Goal: Use online tool/utility: Utilize a website feature to perform a specific function

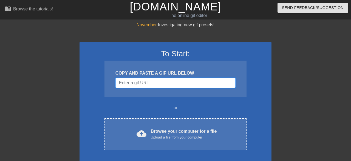
click at [161, 81] on input "Username" at bounding box center [176, 83] width 120 height 10
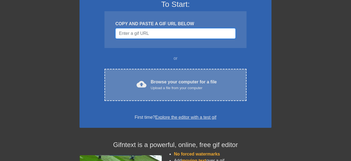
scroll to position [57, 0]
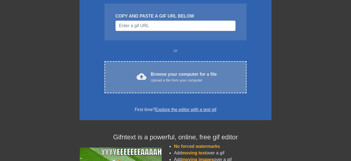
click at [173, 71] on div "cloud_upload Browse your computer for a file Upload a file from your computer C…" at bounding box center [176, 77] width 142 height 32
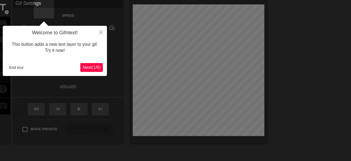
scroll to position [13, 0]
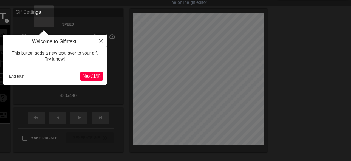
click at [101, 40] on icon "Close" at bounding box center [101, 41] width 4 height 4
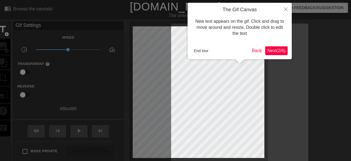
click at [271, 51] on span "Next ( 2 / 6 )" at bounding box center [277, 50] width 18 height 5
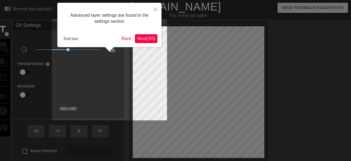
scroll to position [13, 0]
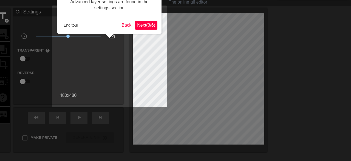
click at [152, 24] on span "Next ( 3 / 6 )" at bounding box center [146, 25] width 18 height 5
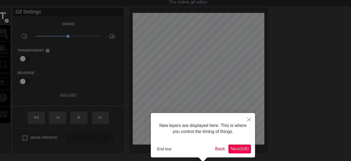
scroll to position [5, 0]
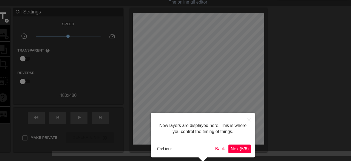
click at [245, 147] on span "Next ( 5 / 6 )" at bounding box center [240, 149] width 18 height 5
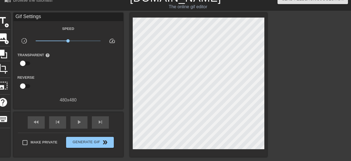
scroll to position [0, 0]
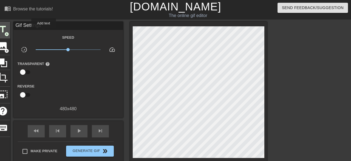
click at [8, 32] on span "title" at bounding box center [3, 29] width 10 height 10
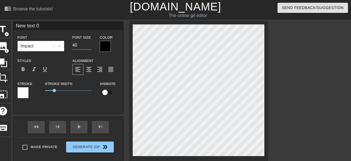
scroll to position [0, 1]
type input "New text"
type textarea "New text"
type input "New text"
type textarea "New text"
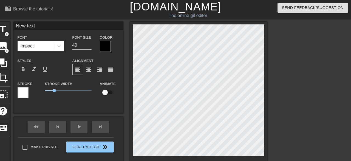
type input "New tex"
type textarea "New tex"
type input "New te"
type textarea "New te"
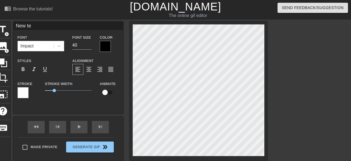
type input "New t"
type textarea "New t"
type input "New"
type textarea "New"
type input "New"
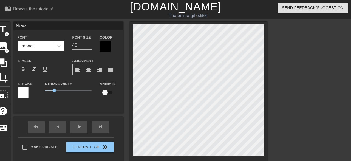
type textarea "New"
type input "Ne"
type textarea "Ne"
type input "N"
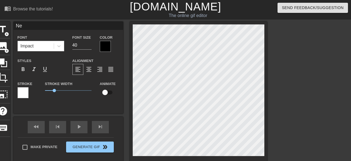
type textarea "N"
type input "J"
type textarea "J"
type input "Jy"
type textarea "Jy"
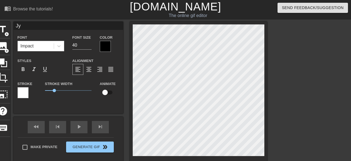
type input "J"
type textarea "J"
type input "Jo"
type textarea "Jo"
type input "Joy"
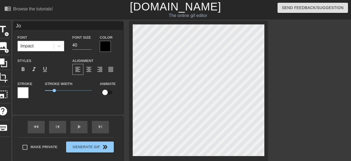
type textarea "Joy"
type input "Joye"
type textarea "Joye"
type input "Joyeu"
type textarea "Joyeu"
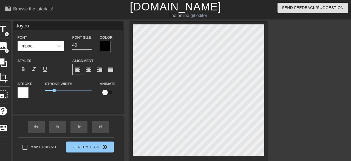
type input "Joyeux"
type textarea "Joyeux"
type input "Joyeux"
type textarea "Joyeux"
type input "Joyeux a"
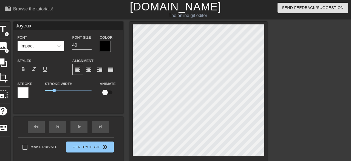
type textarea "Joyeux a"
type input "Joyeux an"
type textarea "Joyeux an"
type input "Joyeux ann"
type textarea "Joyeux ann"
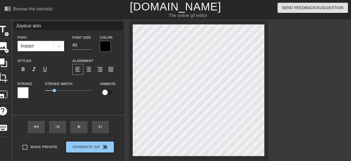
type input "Joyeux anni"
type textarea "Joyeux anni"
type input "Joyeux anniv"
type textarea "Joyeux anniv"
type input "Joyeux annive"
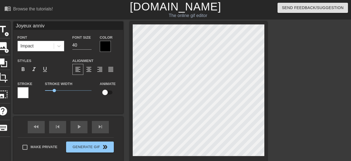
type textarea "Joyeux annive"
type input "Joyeux anniver"
type textarea "Joyeux anniver"
type input "Joyeux annivers"
type textarea "Joyeux annivers"
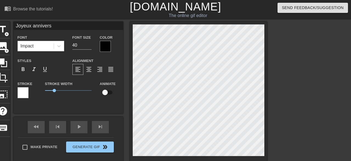
type input "Joyeux anniversa"
type textarea "Joyeux anniversa"
type input "Joyeux anniversai"
type textarea "Joyeux anniversai"
type input "Joyeux anniversair"
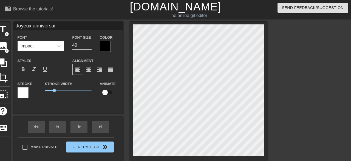
type textarea "Joyeux anniversair"
type input "Joyeux anniversaire"
type textarea "Joyeux anniversaire"
type input "Joyeux anniversaire"
type textarea "Joyeux anniversaire"
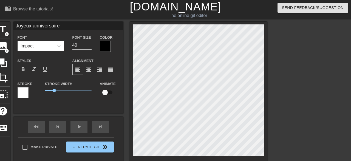
type input "Joyeux anniversaire m"
type textarea "Joyeux anniversaire ma"
type input "Joyeux anniversaire ma"
type textarea "Joyeux anniversaire ma"
type input "Joyeux anniversaire ma J"
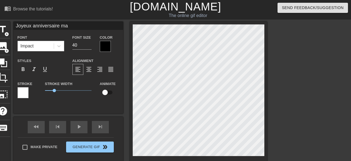
type textarea "Joyeux anniversaire ma J"
type input "Joyeux anniversaire ma Je"
type textarea "Joyeux anniversaire ma Je"
type input "Joyeux anniversaire ma [PERSON_NAME]"
type textarea "Joyeux anniversaire ma [PERSON_NAME]"
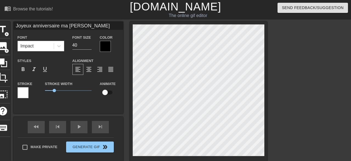
type input "Joyeux anniversaire ma [PERSON_NAME]"
type textarea "Joyeux anniversaire ma [PERSON_NAME]"
type input "Joyeux anniversaire ma [PERSON_NAME]"
type textarea "Joyeux anniversaire ma [PERSON_NAME]"
type input "Joyeux anniversaire ma [PERSON_NAME]"
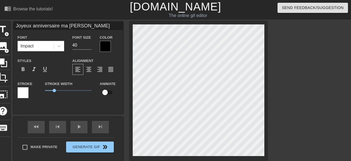
type textarea "Joyeux anniversaire ma [PERSON_NAME]"
type input "Joyeux anniversaire ma [PERSON_NAME]"
type textarea "Joyeux anniversaire ma [PERSON_NAME]"
type input "Joyeux anniversaire ma [PERSON_NAME]"
type textarea "Joyeux anniversaire ma [PERSON_NAME] !"
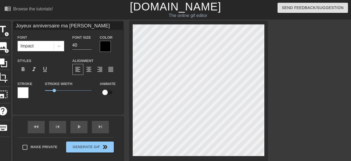
type input "Joyeux anniversaire ma [PERSON_NAME] !"
type textarea "Joyeux anniversaire ma [PERSON_NAME] !"
type input "Joyeux anniversaire ma [PERSON_NAME]"
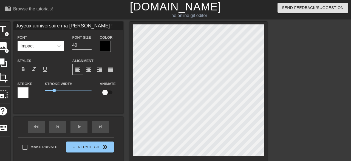
type textarea "Joyeux anniversaire ma [PERSON_NAME]"
type input "Joyeux anniversaire ma [PERSON_NAME]"
type textarea "Joyeux anniversaire ma [PERSON_NAME]"
type input "Joyeux anniversaire ma [PERSON_NAME]"
type textarea "Joyeux anniversaire ma [PERSON_NAME]"
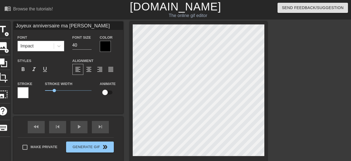
type input "Joyeux anniversaire ma [PERSON_NAME]"
type textarea "Joyeux anniversaire ma [PERSON_NAME]"
type input "Joyeux anniversaire ma [PERSON_NAME]"
type textarea "Joyeux anniversaire ma [PERSON_NAME]"
type input "Joyeux anniversaire ma [PERSON_NAME]"
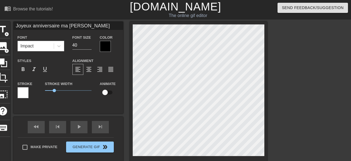
type textarea "Joyeux anniversaire ma [PERSON_NAME]"
type input "Joyeux anniversaire ma Je"
type textarea "Joyeux anniversaire ma Je"
type input "Joyeux anniversaire ma J"
type textarea "Joyeux anniversaire ma J"
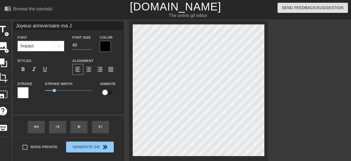
type input "Joyeux anniversaire ma"
type textarea "Joyeux anniversaire ma"
type input "Joyeux anniversaire ma"
type textarea "Joyeux anniversaire ma"
type input "Joyeux anniversaire m"
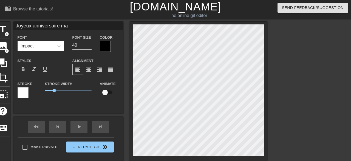
type textarea "Joyeux anniversaire m"
type input "Joyeux anniversaire"
type textarea "Joyeux anniversaire"
type input "Joyeux anniversaire"
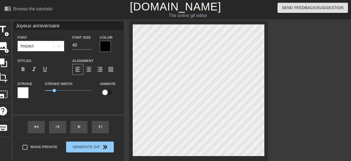
type textarea "Joyeux anniversaire"
type input "Joyeux anniversaire"
type textarea "Joyeux anniversaire"
type input "Joyeux anniversaire m"
type textarea "Joyeux anniversaire m"
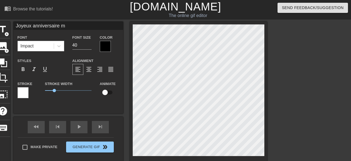
type input "Joyeux anniversaire ma"
type textarea "Joyeux anniversaire ma"
type input "Joyeux anniversaire ma"
type textarea "Joyeux anniversaire ma"
type input "Joyeux anniversaire ma J"
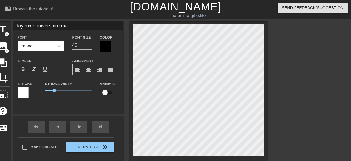
type textarea "Joyeux anniversaire ma J"
type input "Joyeux anniversaire ma Je"
type textarea "Joyeux anniversaire ma [PERSON_NAME]"
type input "Joyeux anniversaire ma [PERSON_NAME]"
type textarea "Joyeux anniversaire ma [PERSON_NAME]"
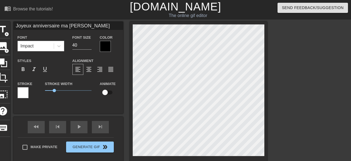
type input "Joyeux anniversaire ma [PERSON_NAME]"
type textarea "Joyeux anniversaire ma [PERSON_NAME]"
type input "Joyeux anniversaire ma [PERSON_NAME]"
type textarea "Joyeux anniversaire ma [PERSON_NAME]"
type input "Joyeux anniversaire ma [PERSON_NAME]"
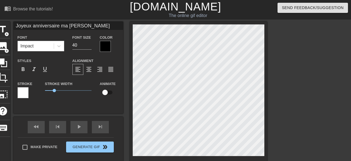
type textarea "Joyeux anniversaire ma [PERSON_NAME]"
type input "Joyeux anniversaire ma [PERSON_NAME]"
type textarea "Joyeux anniversaire ma [PERSON_NAME]"
type input "Joyeux anniversaire ma [PERSON_NAME]"
type textarea "Joyeux anniversaire ma [PERSON_NAME]"
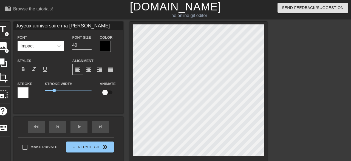
type input "Joyeux anniversaire ma [PERSON_NAME]"
type textarea "Joyeux anniversaire ma [PERSON_NAME]"
type input "Joyeux anniversaire ma [PERSON_NAME]"
type textarea "Joyeux anniversaire ma [PERSON_NAME]"
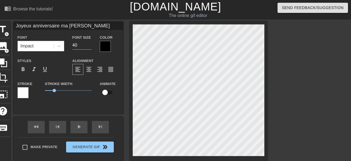
type input "Joyeux anniversaire ma [PERSON_NAME]!"
type textarea "Joyeux anniversaire ma [PERSON_NAME]!"
type input "Joyeux anniversaire ma [PERSON_NAME]"
type textarea "Joyeux anniversaire ma [PERSON_NAME]"
type input "Joyeux anniversaire ma [PERSON_NAME]"
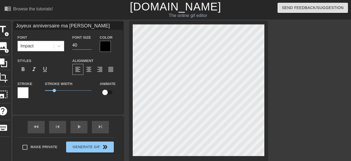
type textarea "Joyeux anniversaire ma [PERSON_NAME] !"
type input "Joyeux anniversaire ma [PERSON_NAME] !"
type textarea "Joyeux anniversaire ma [PERSON_NAME] !"
click at [111, 45] on div at bounding box center [105, 46] width 11 height 11
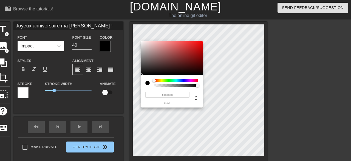
type input "0"
drag, startPoint x: 196, startPoint y: 86, endPoint x: 147, endPoint y: 86, distance: 49.4
click at [147, 86] on div at bounding box center [171, 83] width 53 height 8
type input "1"
drag, startPoint x: 154, startPoint y: 85, endPoint x: 210, endPoint y: 87, distance: 56.0
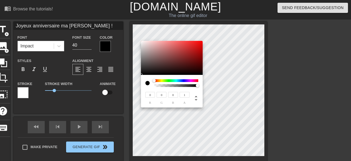
click at [203, 87] on div "0 r 0 g 0 b 1 a" at bounding box center [172, 74] width 62 height 67
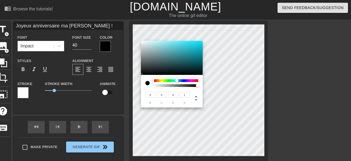
click at [177, 81] on div at bounding box center [176, 80] width 3 height 3
drag, startPoint x: 176, startPoint y: 78, endPoint x: 145, endPoint y: 81, distance: 31.2
click at [146, 81] on div "0 r 0 g 0 b 1 a" at bounding box center [172, 91] width 62 height 33
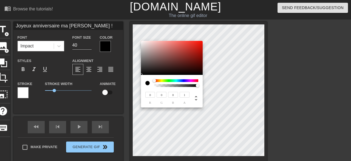
drag, startPoint x: 164, startPoint y: 81, endPoint x: 150, endPoint y: 81, distance: 14.3
click at [151, 81] on div at bounding box center [171, 83] width 53 height 8
click at [149, 83] on div at bounding box center [147, 83] width 4 height 4
click at [148, 83] on div at bounding box center [147, 83] width 4 height 4
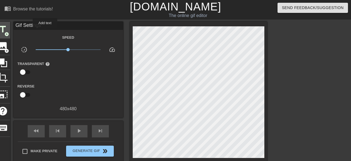
click at [8, 32] on span "title" at bounding box center [3, 29] width 10 height 10
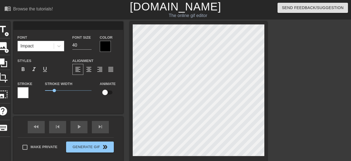
scroll to position [0, 0]
click at [326, 87] on div "title add_circle image add_circle crop photo_size_select_large help keyboard Fo…" at bounding box center [175, 104] width 351 height 165
click at [64, 49] on div at bounding box center [59, 46] width 10 height 10
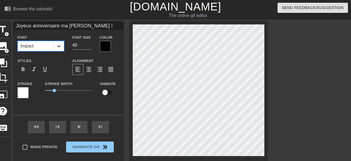
click at [62, 49] on icon at bounding box center [58, 45] width 5 height 5
click at [111, 44] on div at bounding box center [105, 46] width 11 height 11
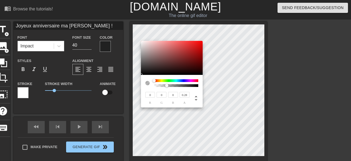
type input "0"
click at [167, 85] on div at bounding box center [176, 85] width 43 height 3
drag, startPoint x: 157, startPoint y: 85, endPoint x: 145, endPoint y: 86, distance: 12.1
click at [145, 86] on div "0 r 0 g 0 b 0 a" at bounding box center [172, 91] width 62 height 33
click at [158, 80] on div at bounding box center [176, 80] width 44 height 3
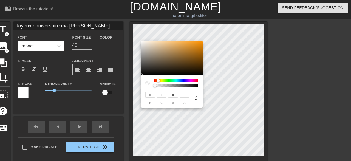
click at [165, 81] on div at bounding box center [176, 80] width 44 height 3
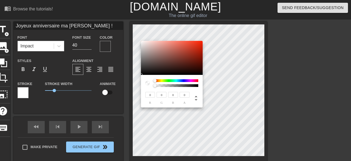
drag, startPoint x: 162, startPoint y: 80, endPoint x: 145, endPoint y: 81, distance: 17.0
click at [145, 81] on div "0 r 0 g 0 b 0 a" at bounding box center [172, 91] width 62 height 33
type input "1"
drag, startPoint x: 156, startPoint y: 86, endPoint x: 206, endPoint y: 87, distance: 50.0
click at [203, 87] on div "0 r 0 g 0 b 1 a" at bounding box center [172, 74] width 62 height 67
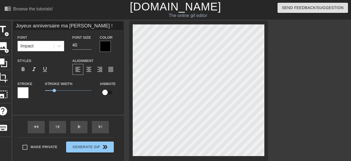
click at [322, 101] on div "title add_circle image add_circle crop photo_size_select_large help keyboard Jo…" at bounding box center [175, 104] width 351 height 165
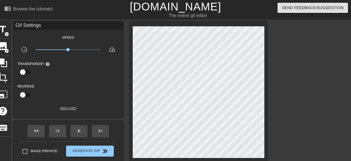
scroll to position [50, 0]
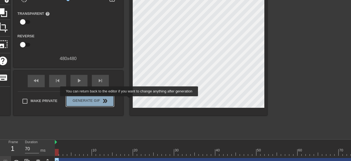
click at [111, 100] on span "Generate Gif double_arrow" at bounding box center [89, 101] width 43 height 7
